Goal: Transaction & Acquisition: Purchase product/service

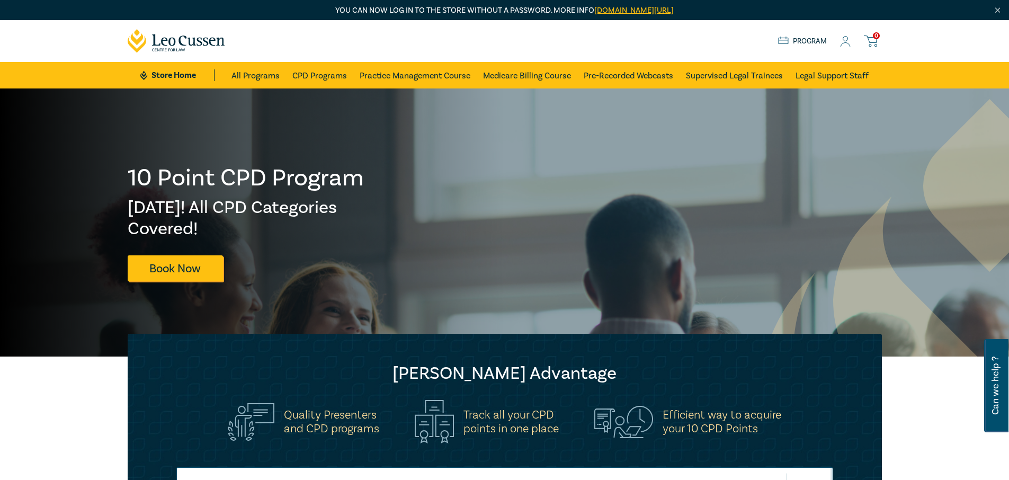
scroll to position [388, 0]
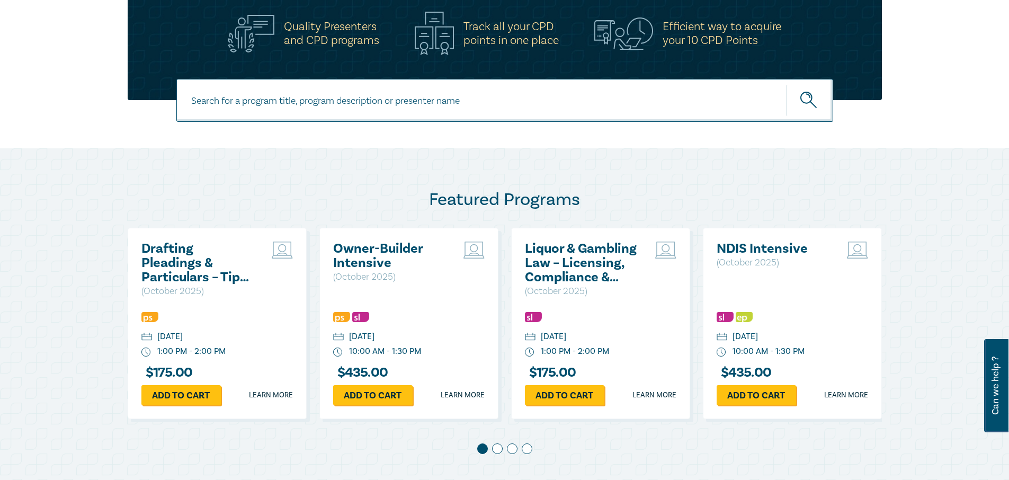
click at [226, 99] on input at bounding box center [504, 100] width 657 height 43
type input "workcover claims bundle"
click at [786, 84] on button "submit" at bounding box center [809, 100] width 47 height 32
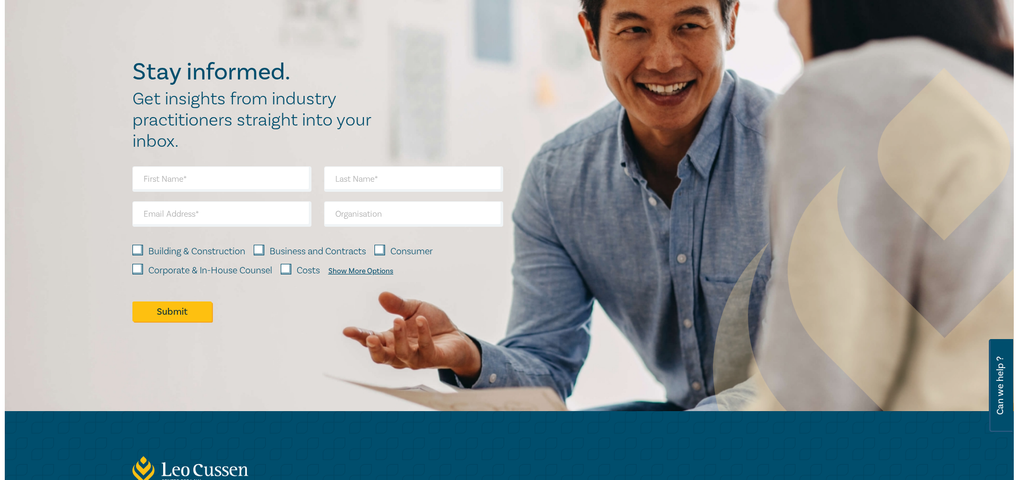
scroll to position [388, 0]
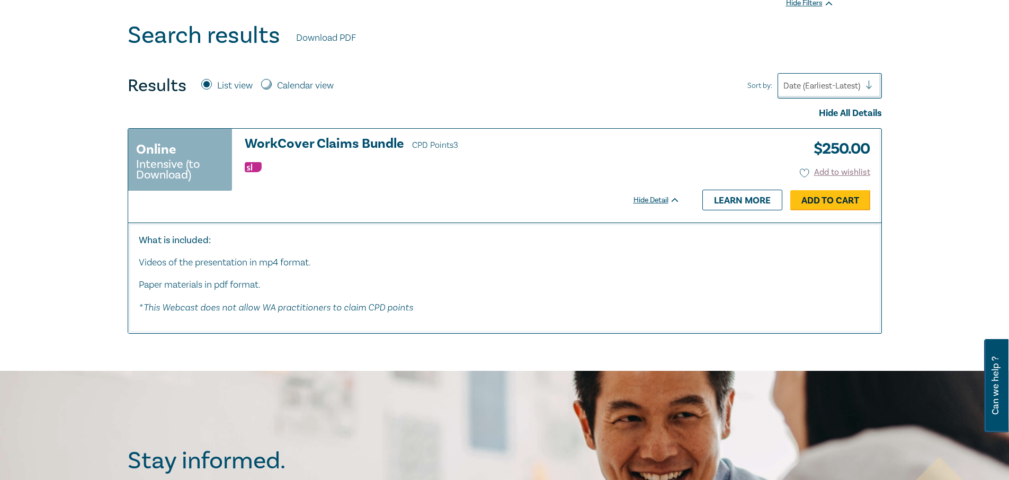
click at [806, 201] on link "Add to Cart" at bounding box center [830, 200] width 80 height 20
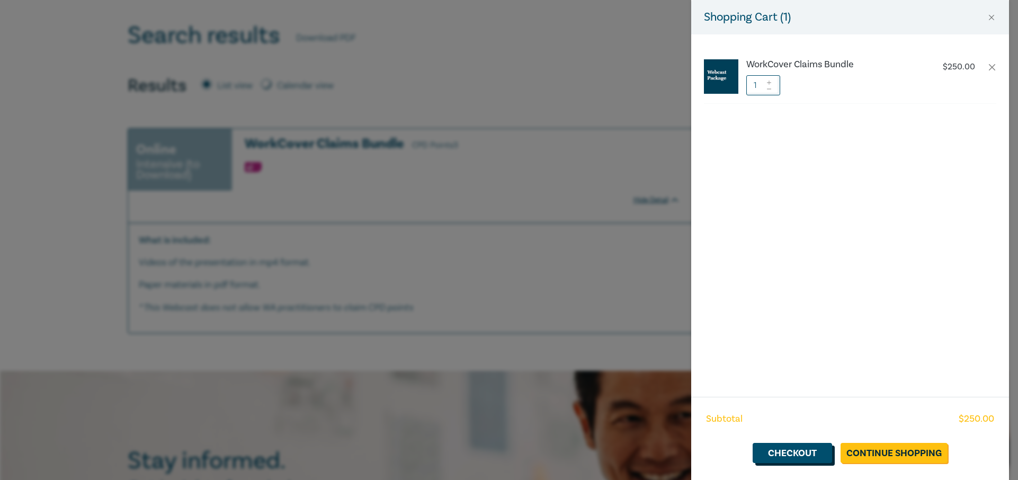
click at [792, 454] on link "Checkout" at bounding box center [791, 453] width 79 height 20
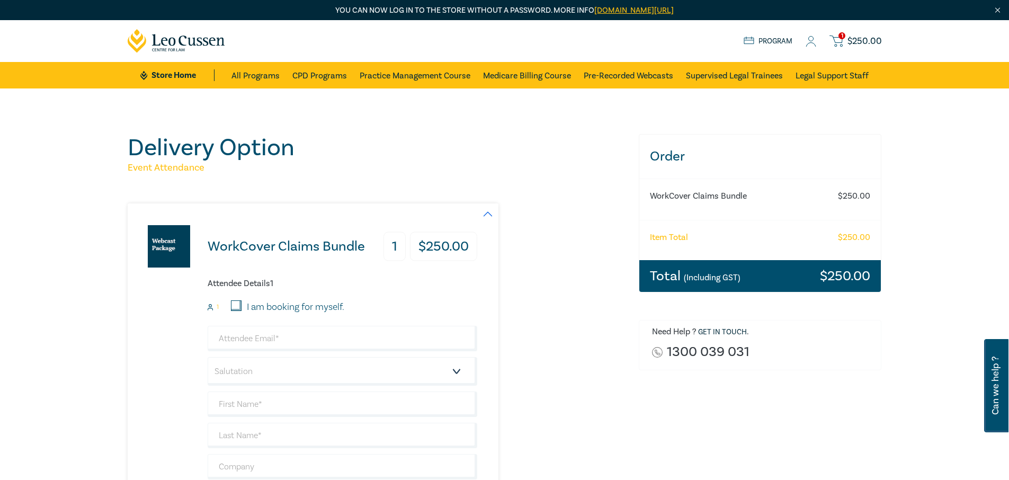
click at [234, 303] on input "I am booking for myself." at bounding box center [236, 305] width 11 height 11
checkbox input "true"
type input "robyn.lindsay2021@outlook.com"
type input "Robyn"
type input "Lindsay"
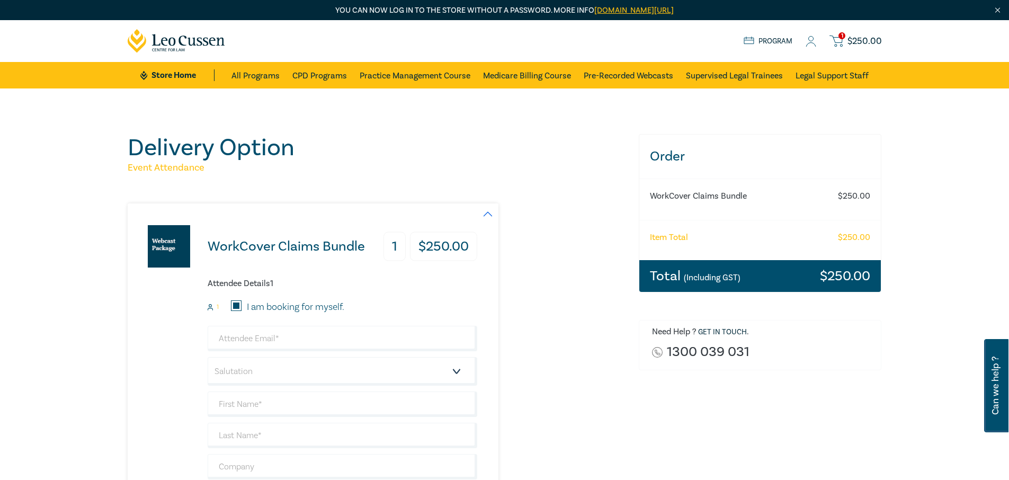
type input "0414603960"
click at [234, 371] on select "Salutation Mr. Mrs. Ms. Miss Dr. Prof. Other" at bounding box center [343, 371] width 270 height 29
select select "Ms."
click at [208, 357] on select "Salutation Mr. Mrs. Ms. Miss Dr. Prof. Other" at bounding box center [343, 371] width 270 height 29
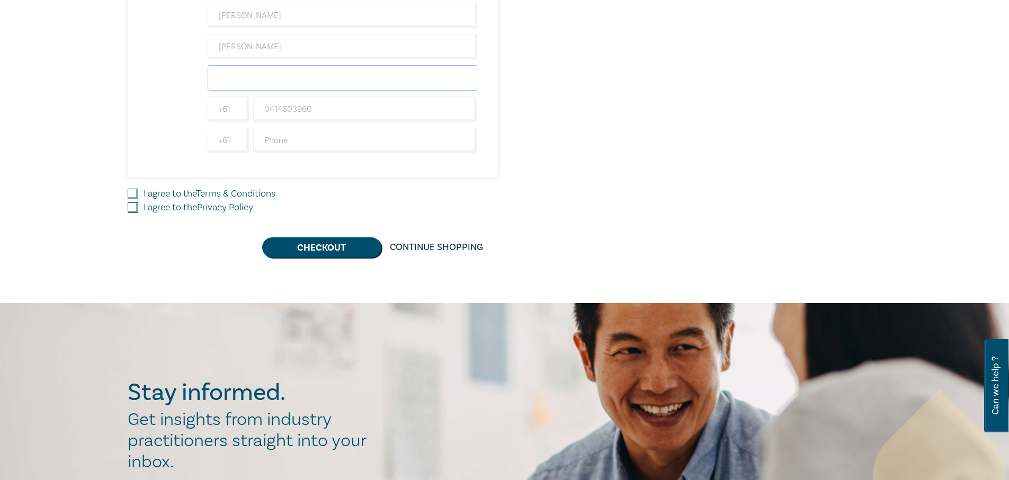
click at [262, 71] on input "text" at bounding box center [343, 77] width 270 height 25
type input "Victoria Police"
click at [129, 190] on input "I agree to the Terms & Conditions" at bounding box center [133, 194] width 11 height 11
checkbox input "true"
click at [129, 207] on input "I agree to the Privacy Policy" at bounding box center [133, 207] width 11 height 11
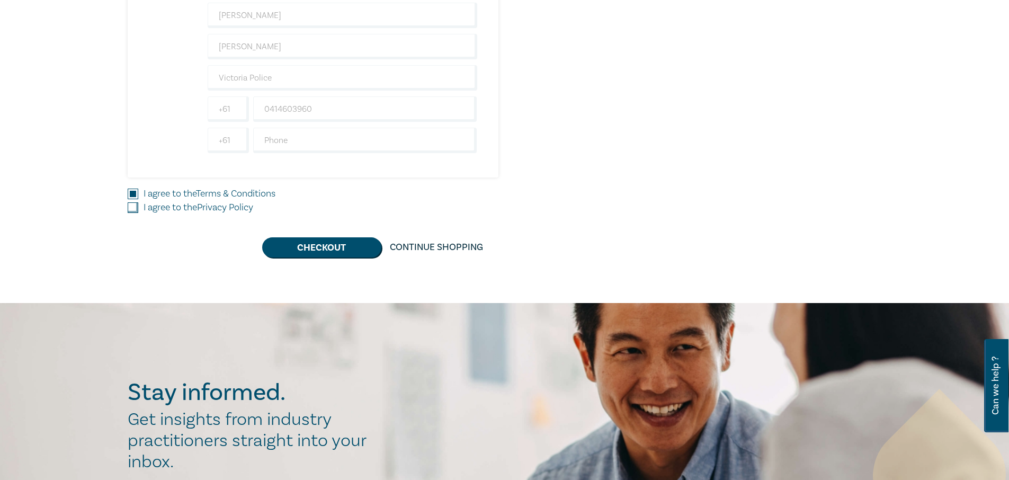
checkbox input "true"
click at [331, 248] on button "Checkout" at bounding box center [321, 247] width 119 height 20
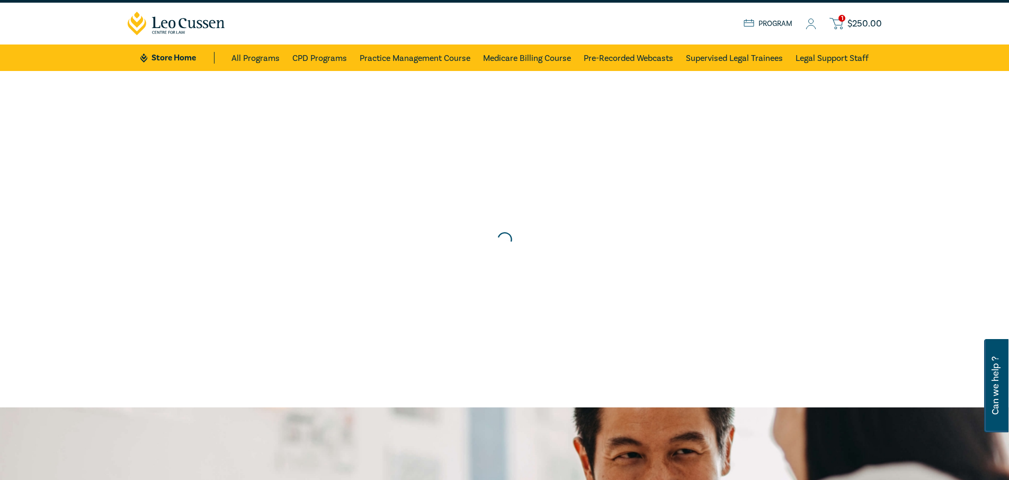
scroll to position [0, 0]
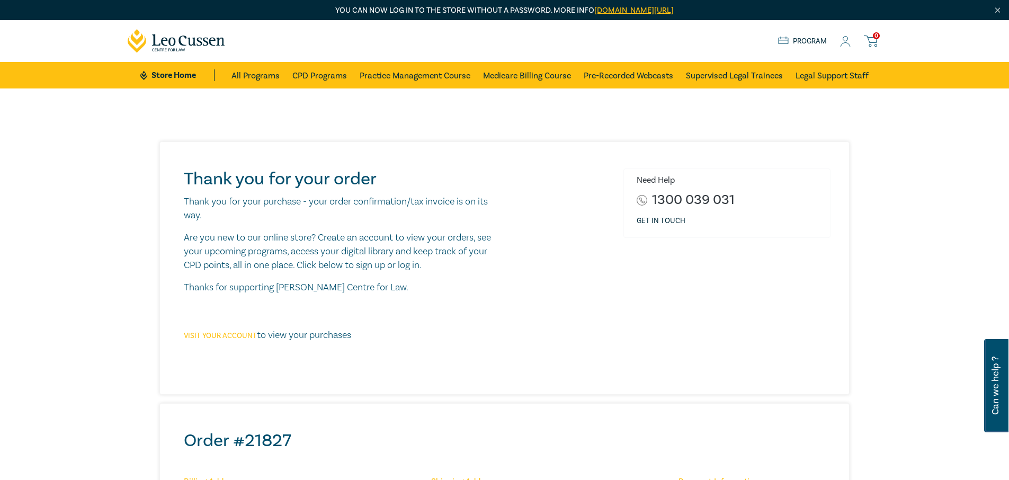
click at [225, 337] on link "Visit your account" at bounding box center [220, 336] width 73 height 10
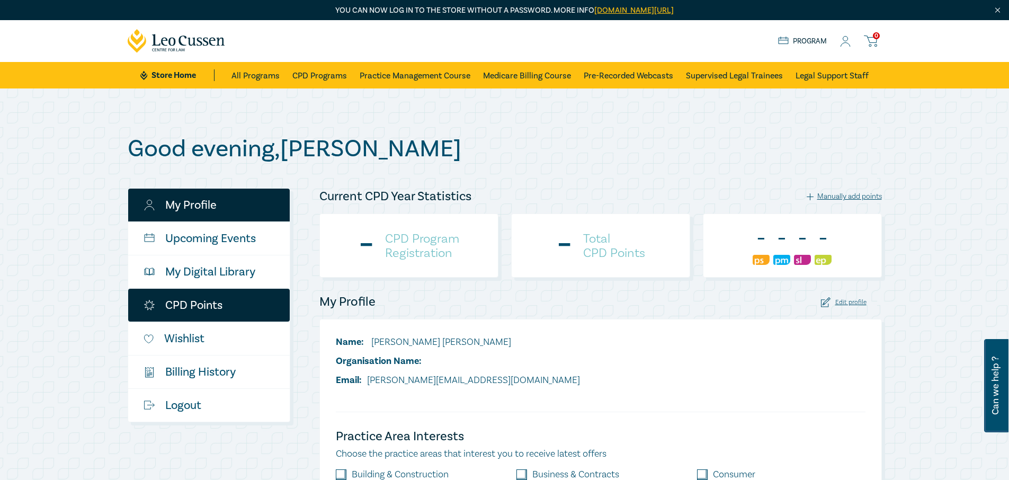
checkbox input "true"
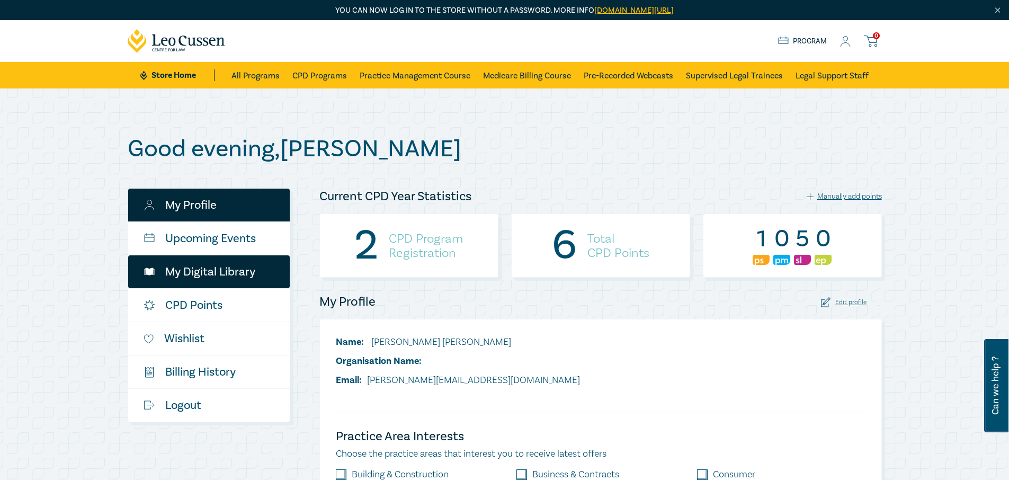
click at [191, 269] on link "My Digital Library" at bounding box center [209, 271] width 162 height 33
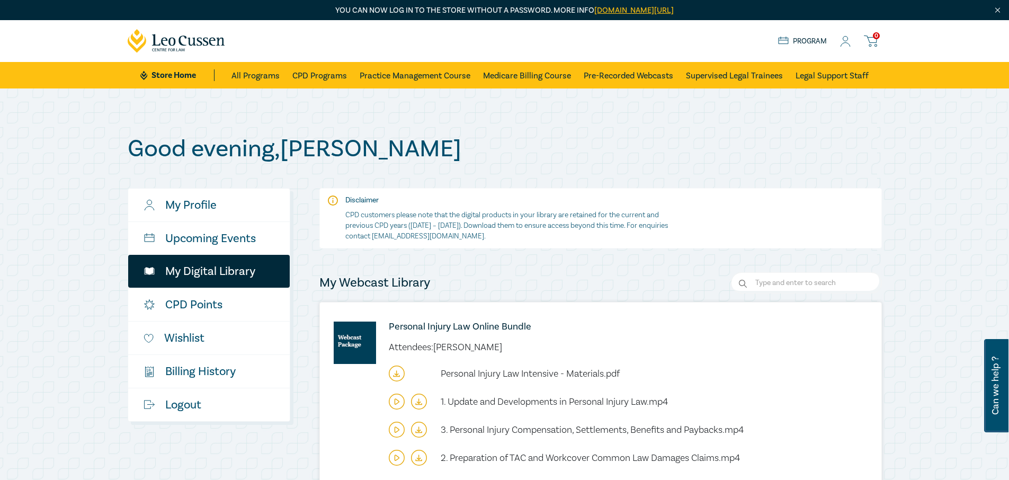
scroll to position [388, 0]
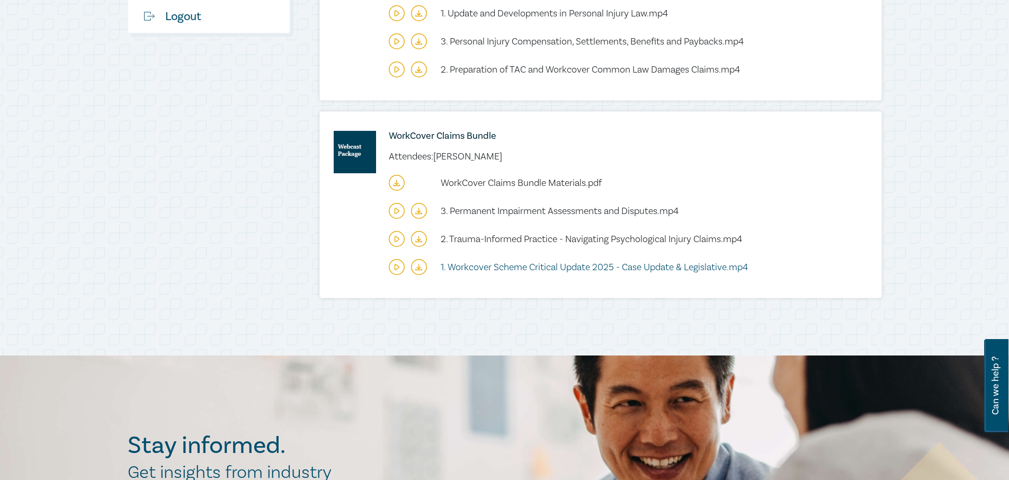
click at [472, 267] on span "1. Workcover Scheme Critical Update 2025 - Case Update & Legislative.mp4" at bounding box center [594, 267] width 307 height 12
